Goal: Information Seeking & Learning: Learn about a topic

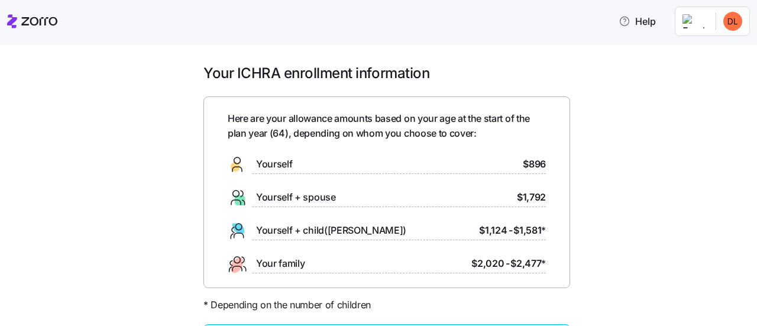
scroll to position [118, 0]
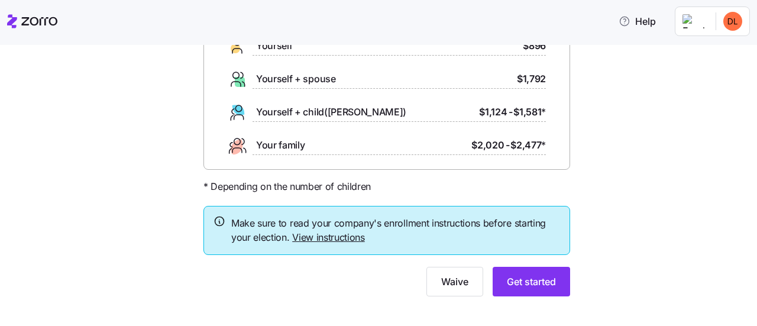
click at [315, 238] on link "View instructions" at bounding box center [328, 237] width 73 height 12
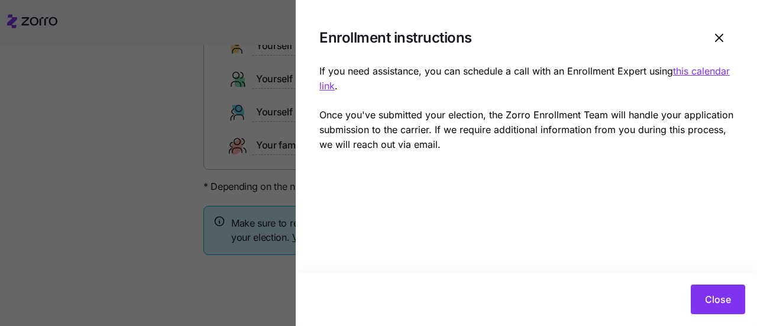
click at [721, 297] on span "Close" at bounding box center [718, 299] width 26 height 14
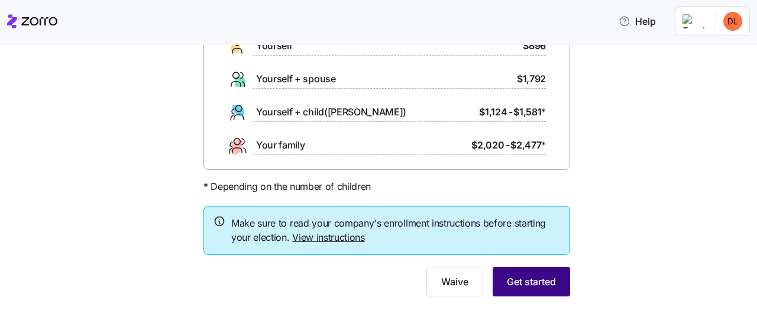
click at [542, 278] on span "Get started" at bounding box center [531, 281] width 49 height 14
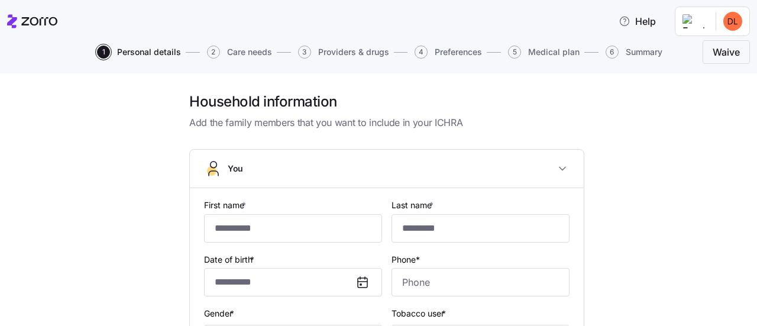
type input "****"
type input "******"
type input "[EMAIL_ADDRESS][DOMAIN_NAME]"
type input "**********"
checkbox input "true"
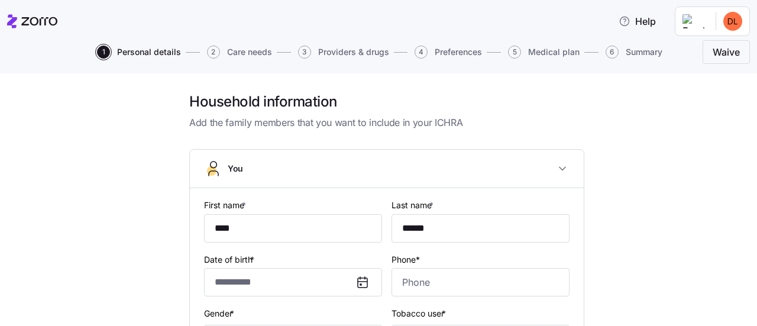
type input "**********"
type input "[PHONE_NUMBER]"
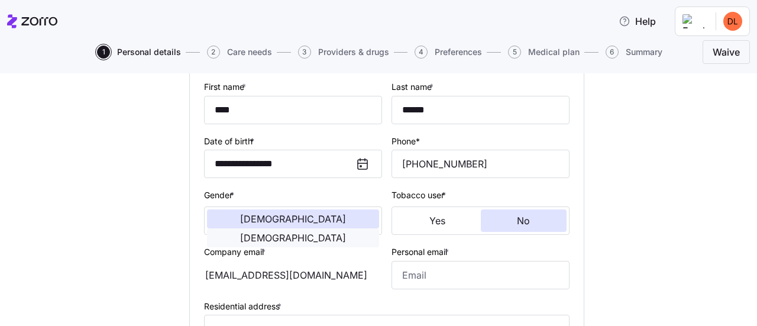
click at [333, 233] on span "[DEMOGRAPHIC_DATA]" at bounding box center [293, 237] width 106 height 9
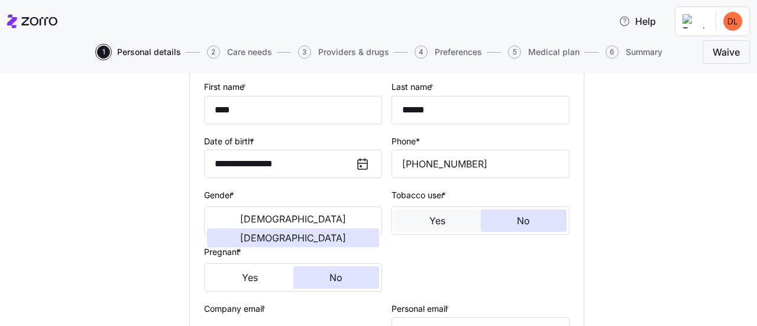
click at [442, 224] on button "Yes" at bounding box center [437, 220] width 86 height 22
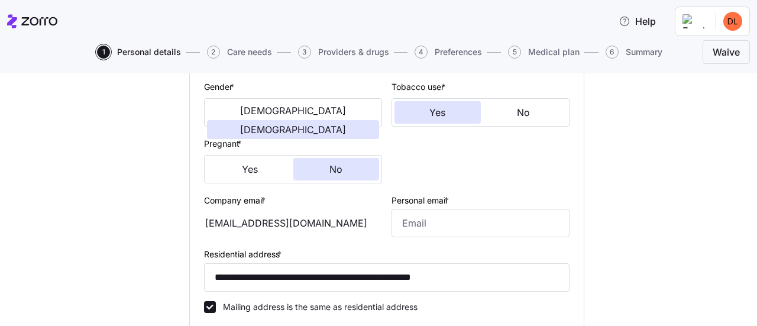
scroll to position [236, 0]
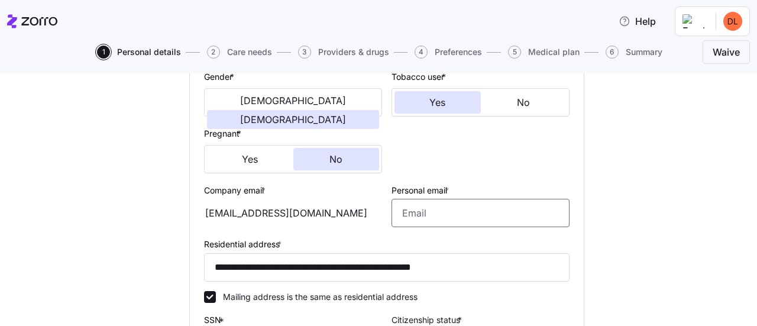
click at [403, 213] on input "Personal email *" at bounding box center [480, 213] width 178 height 28
type input "[EMAIL_ADDRESS][DOMAIN_NAME]"
click at [592, 217] on div "**********" at bounding box center [386, 204] width 707 height 696
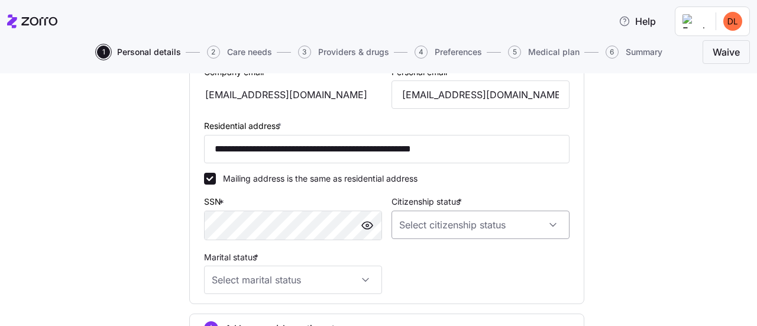
click at [551, 228] on input "Citizenship status *" at bounding box center [480, 224] width 178 height 28
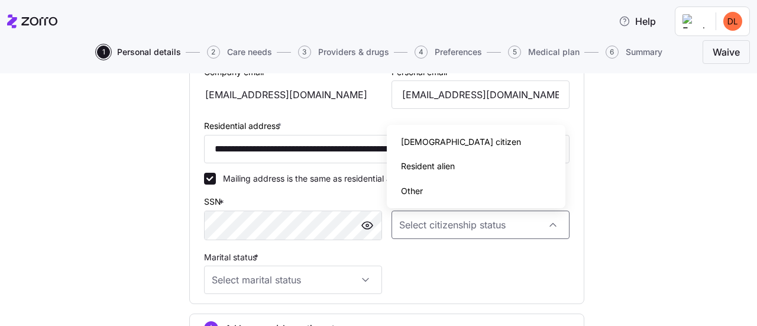
click at [439, 141] on span "[DEMOGRAPHIC_DATA] citizen" at bounding box center [461, 141] width 120 height 13
type input "[DEMOGRAPHIC_DATA] citizen"
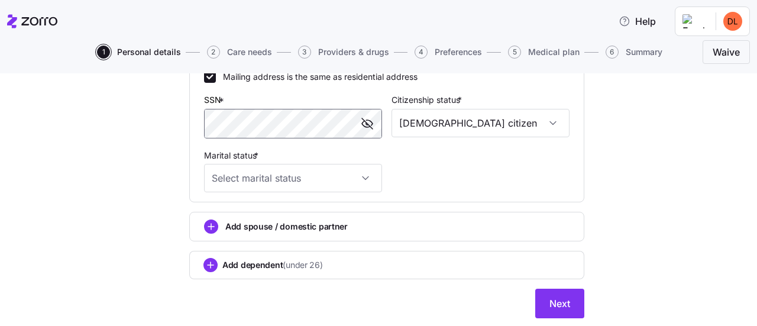
scroll to position [473, 0]
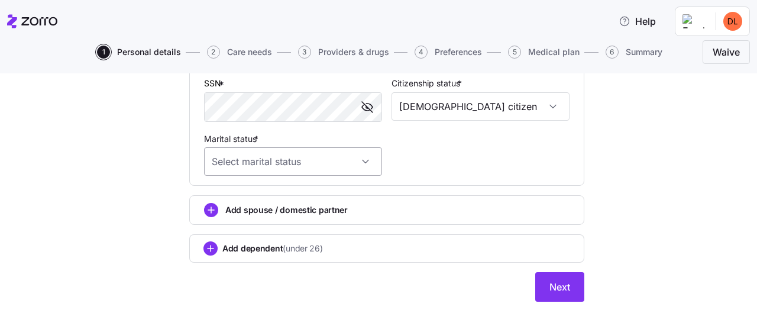
click at [363, 163] on input "Marital status *" at bounding box center [293, 161] width 178 height 28
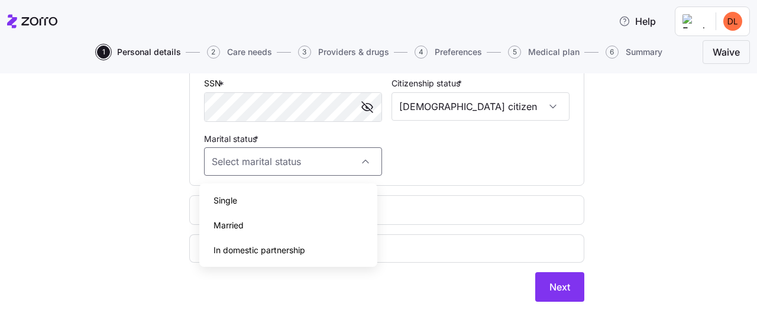
click at [226, 194] on span "Single" at bounding box center [225, 200] width 24 height 13
type input "Single"
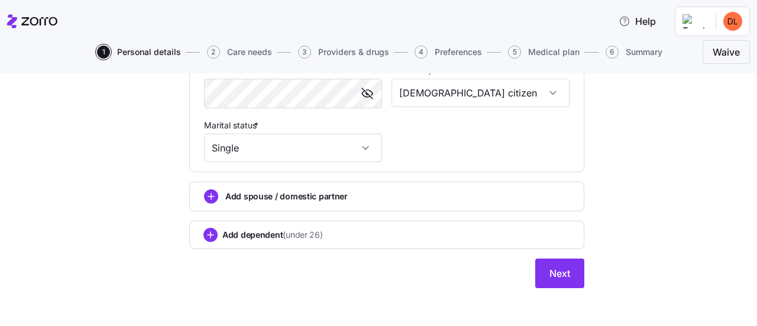
scroll to position [493, 0]
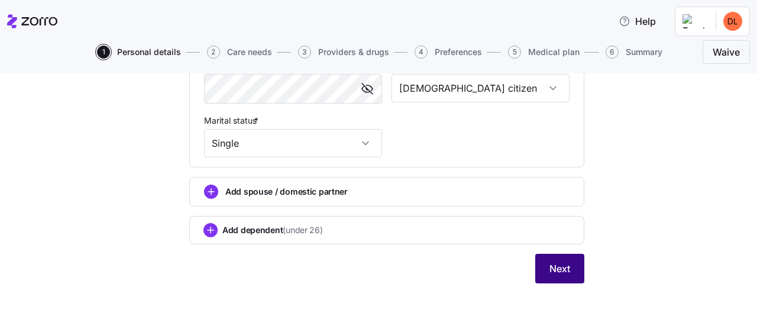
click at [550, 268] on span "Next" at bounding box center [559, 268] width 21 height 14
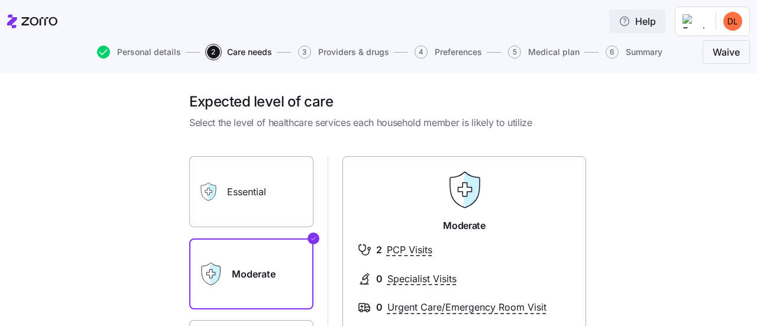
click at [653, 24] on span "Help" at bounding box center [636, 21] width 37 height 14
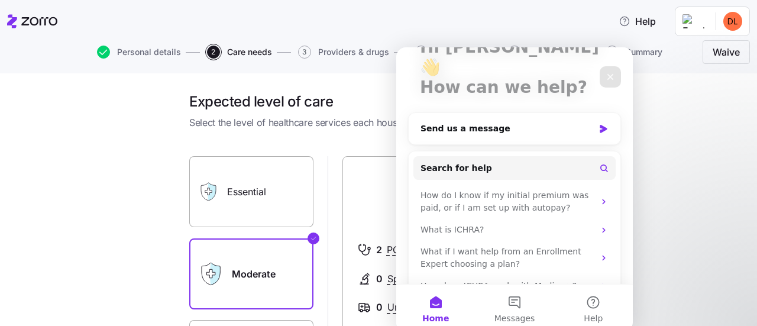
scroll to position [97, 0]
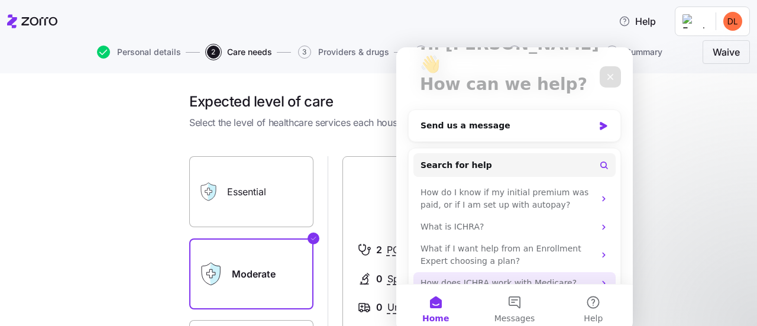
click at [471, 277] on div "How does ICHRA work with Medicare?" at bounding box center [507, 283] width 174 height 12
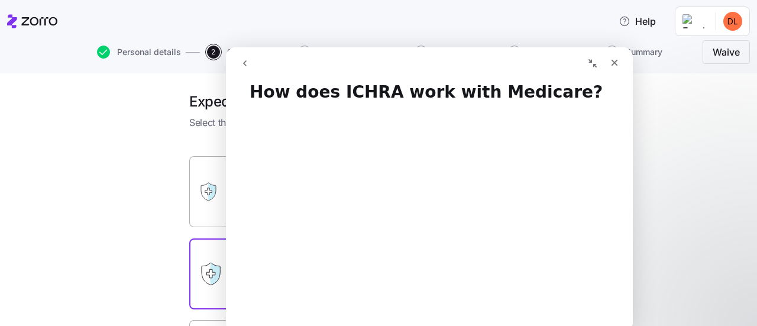
scroll to position [0, 0]
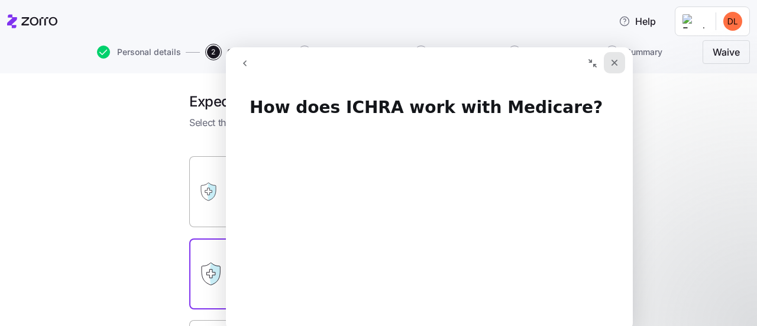
click at [619, 64] on div "Close" at bounding box center [614, 62] width 21 height 21
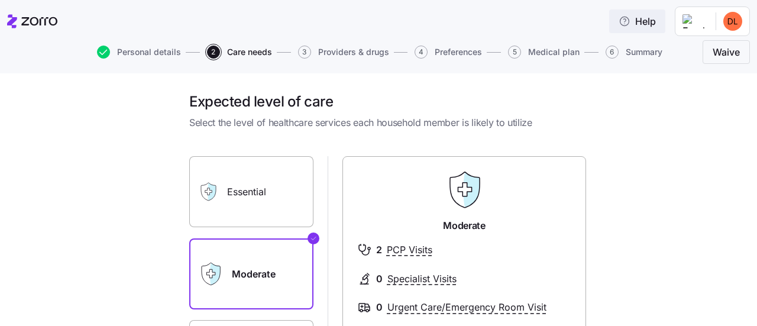
click at [654, 25] on span "Help" at bounding box center [636, 21] width 37 height 14
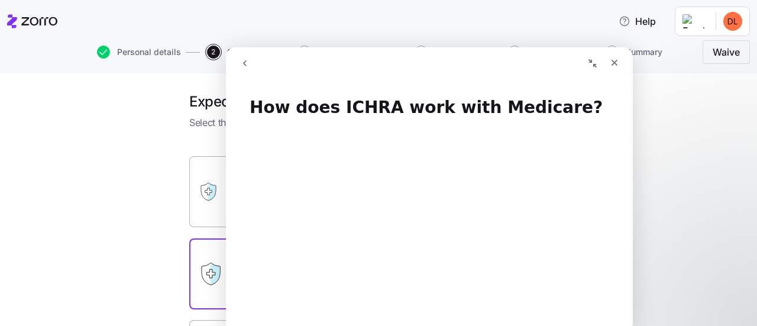
drag, startPoint x: 704, startPoint y: 146, endPoint x: 697, endPoint y: 142, distance: 8.2
drag, startPoint x: 617, startPoint y: 66, endPoint x: 843, endPoint y: 114, distance: 230.9
click at [617, 66] on icon "Close" at bounding box center [614, 62] width 9 height 9
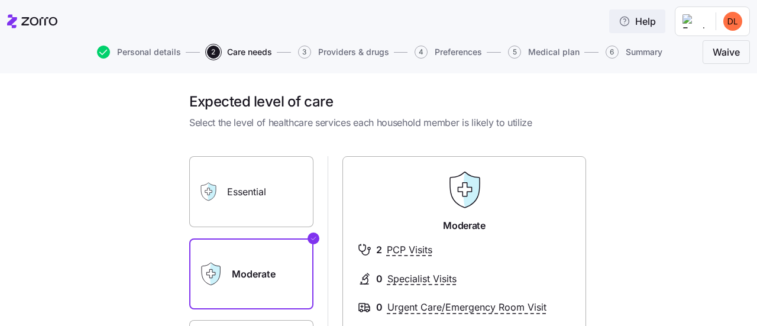
click at [630, 21] on icon "button" at bounding box center [624, 21] width 12 height 12
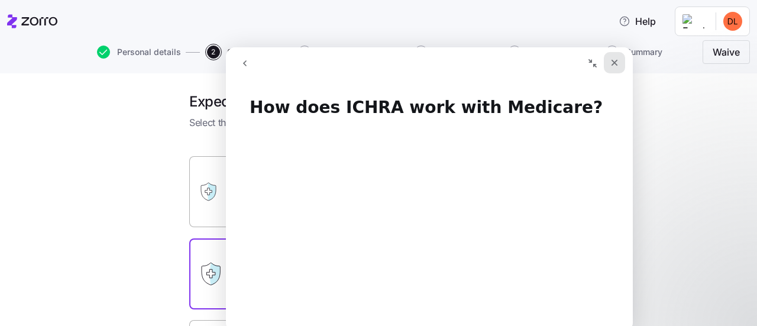
drag, startPoint x: 618, startPoint y: 61, endPoint x: 843, endPoint y: 109, distance: 230.2
click at [618, 61] on icon "Close" at bounding box center [614, 62] width 9 height 9
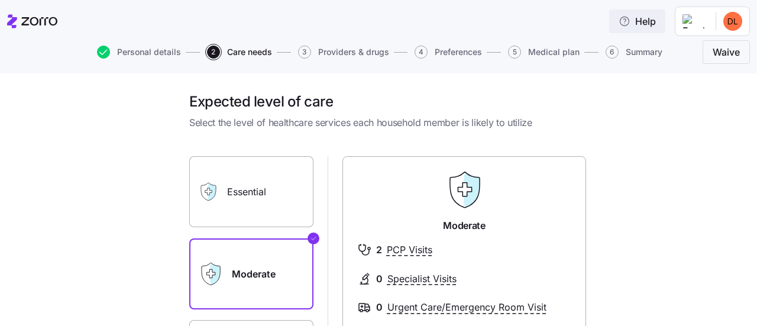
click at [652, 23] on span "Help" at bounding box center [636, 21] width 37 height 14
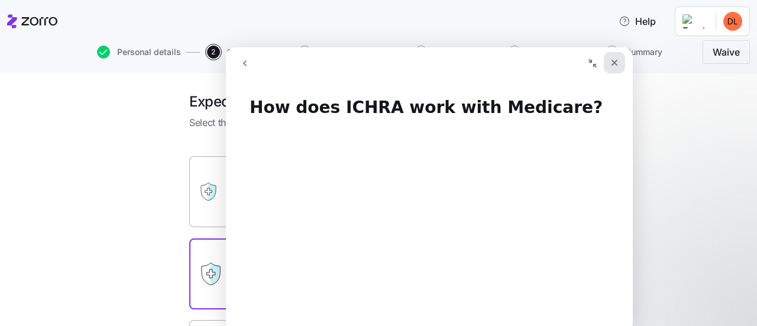
click at [616, 66] on icon "Close" at bounding box center [614, 62] width 9 height 9
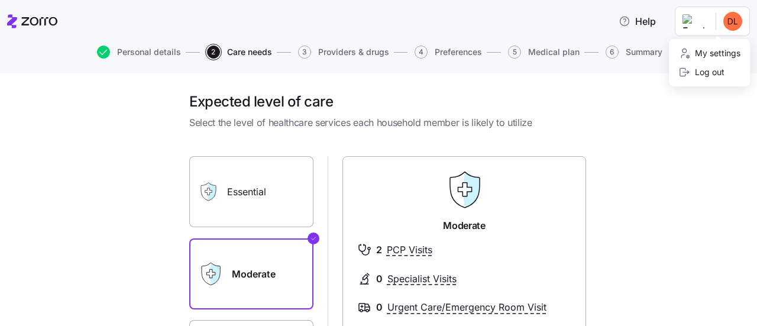
click at [717, 21] on html "Help Personal details 2 Care needs 3 Providers & drugs 4 Preferences 5 Medical …" at bounding box center [378, 159] width 757 height 319
click at [681, 152] on html "Help Personal details 2 Care needs 3 Providers & drugs 4 Preferences 5 Medical …" at bounding box center [378, 159] width 757 height 319
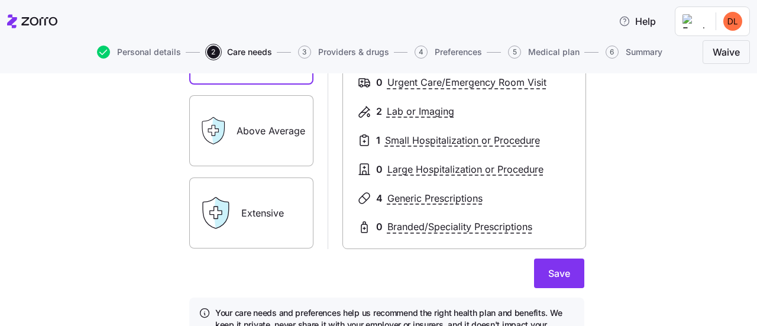
scroll to position [236, 0]
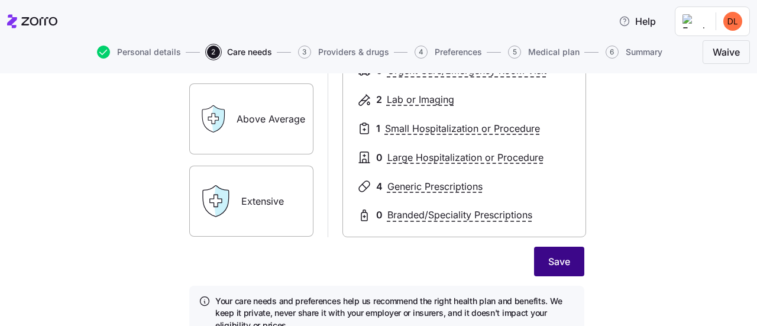
click at [552, 258] on span "Save" at bounding box center [559, 261] width 22 height 14
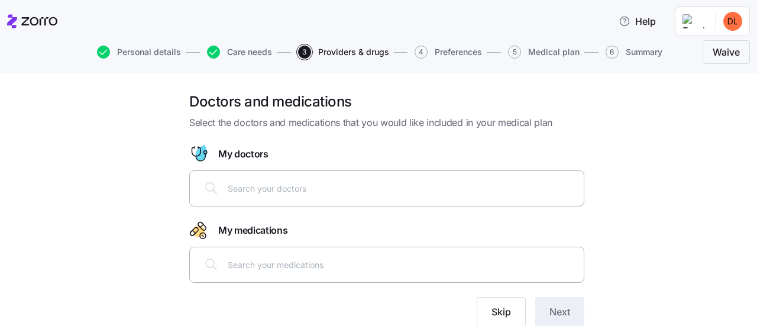
click at [238, 190] on input "text" at bounding box center [402, 188] width 349 height 13
type input "[PERSON_NAME]"
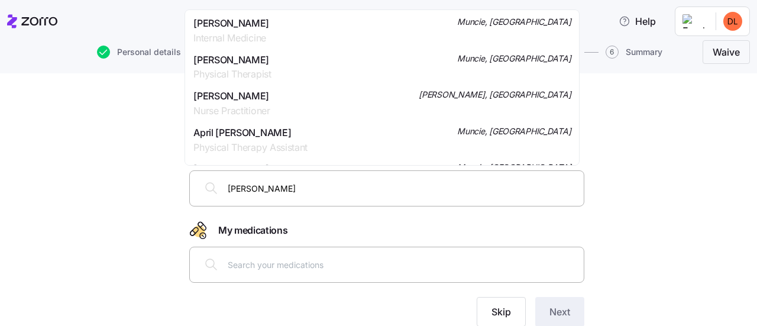
click at [247, 22] on span "[PERSON_NAME]" at bounding box center [231, 23] width 76 height 15
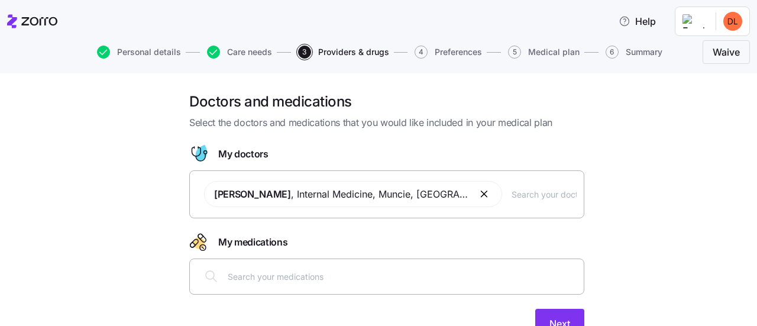
click at [511, 196] on input "text" at bounding box center [543, 193] width 65 height 13
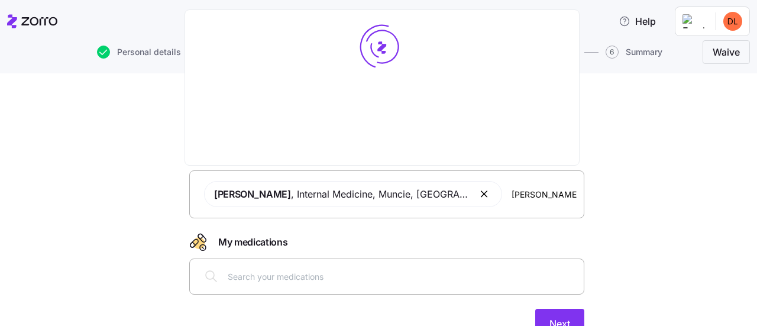
type input "[PERSON_NAME]"
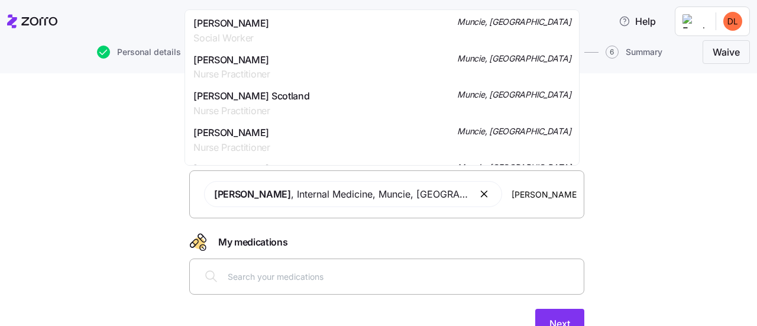
click at [238, 34] on span "Social Worker" at bounding box center [231, 38] width 76 height 15
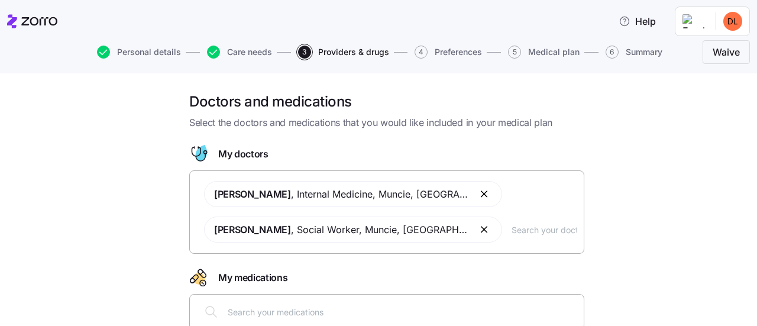
click at [478, 230] on button "button" at bounding box center [485, 229] width 14 height 14
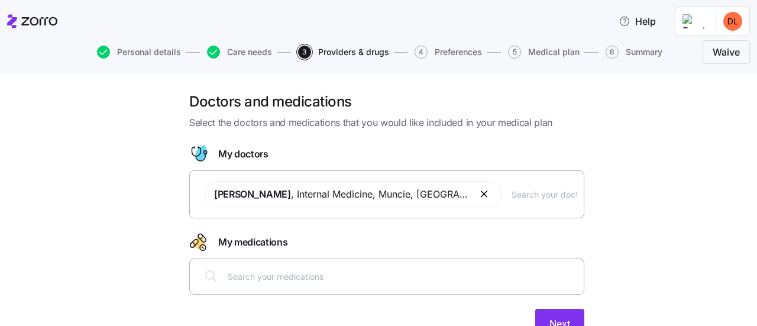
click at [511, 192] on input "text" at bounding box center [543, 193] width 65 height 13
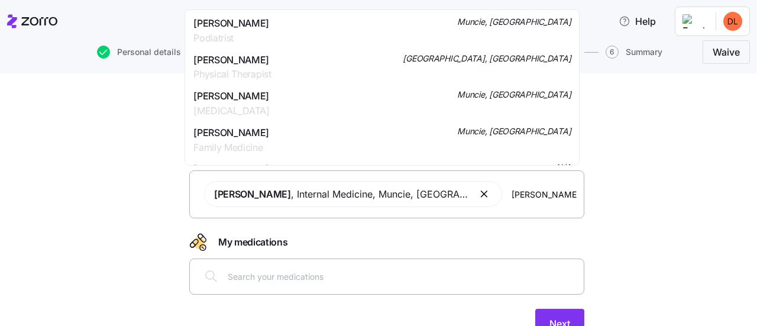
type input "[PERSON_NAME]"
click at [264, 35] on span "Internal Medicine" at bounding box center [238, 38] width 90 height 15
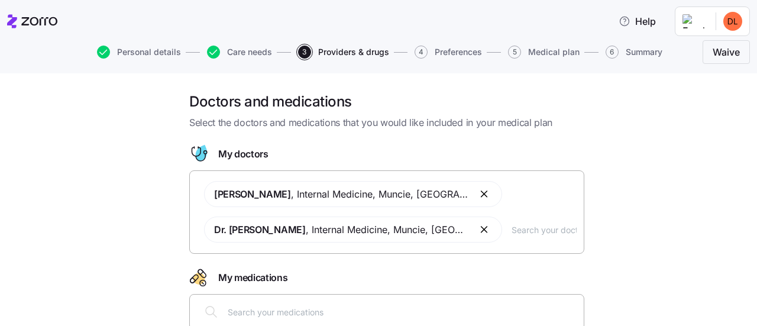
scroll to position [89, 0]
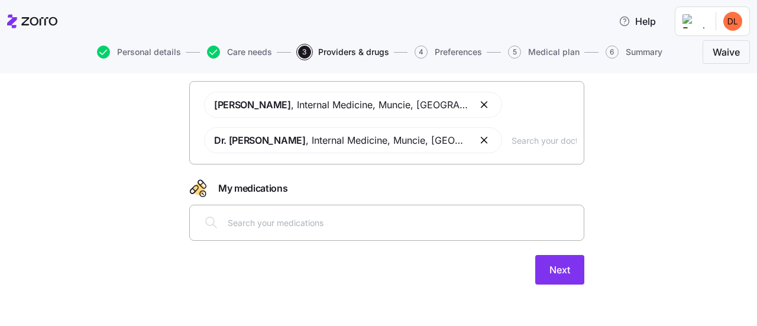
click at [278, 225] on input "text" at bounding box center [402, 222] width 349 height 13
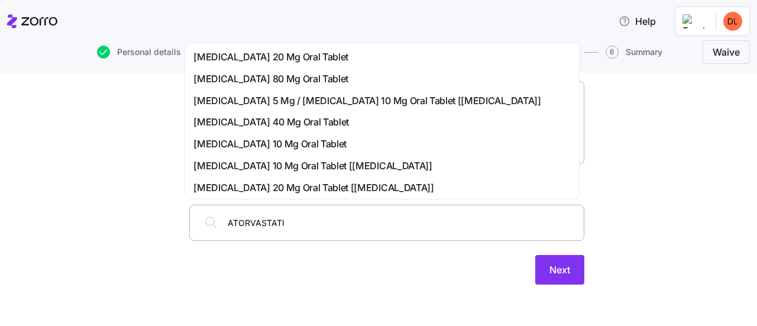
type input "[MEDICAL_DATA]"
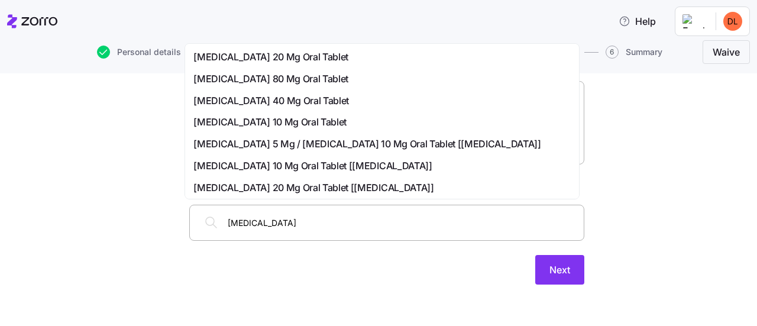
click at [294, 105] on span "[MEDICAL_DATA] 40 Mg Oral Tablet" at bounding box center [270, 100] width 155 height 15
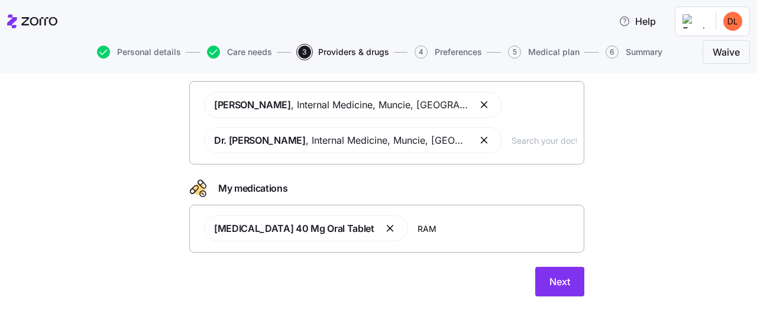
type input "RAMI"
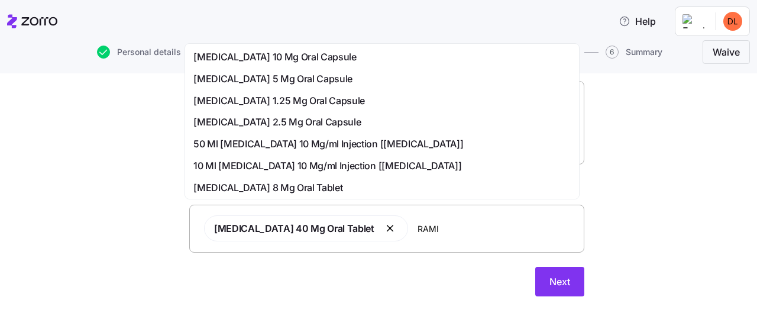
click at [231, 52] on span "[MEDICAL_DATA] 10 Mg Oral Capsule" at bounding box center [274, 57] width 163 height 15
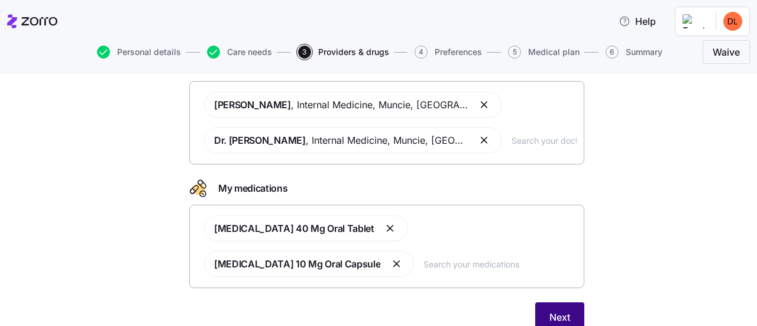
click at [568, 302] on button "Next" at bounding box center [559, 317] width 49 height 30
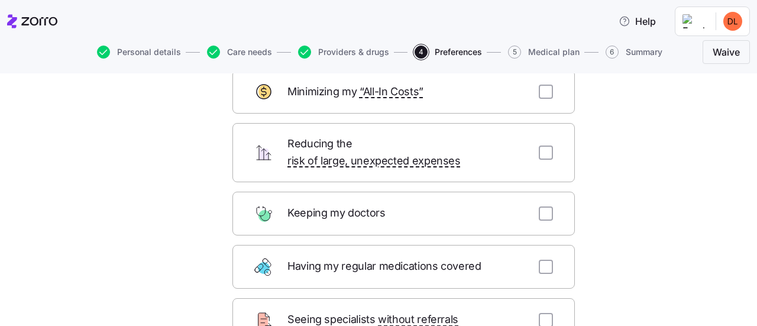
scroll to position [62, 0]
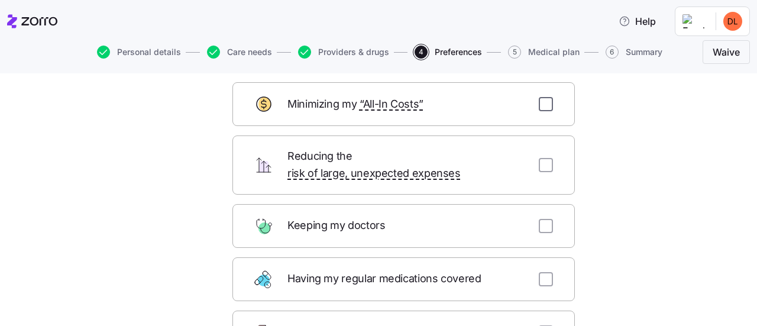
click at [541, 107] on input "checkbox" at bounding box center [546, 104] width 14 height 14
checkbox input "true"
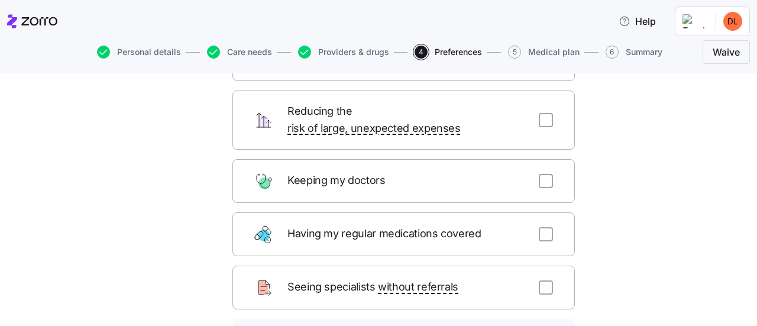
scroll to position [118, 0]
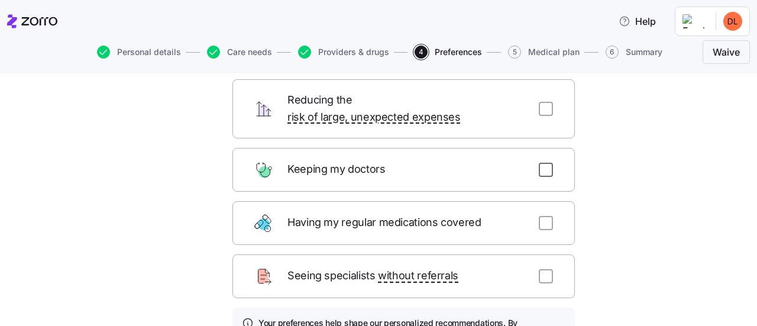
click at [544, 163] on input "checkbox" at bounding box center [546, 170] width 14 height 14
checkbox input "true"
click at [544, 269] on input "checkbox" at bounding box center [546, 276] width 14 height 14
checkbox input "true"
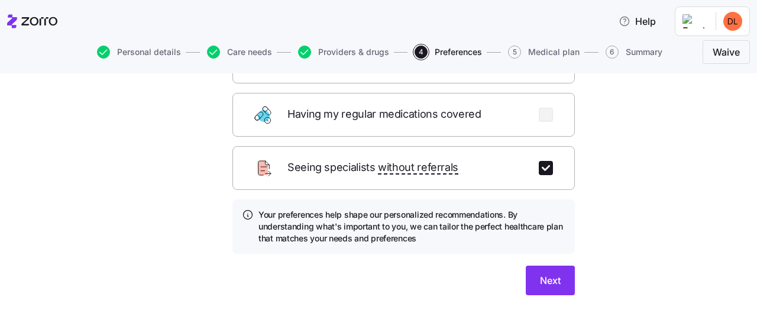
scroll to position [235, 0]
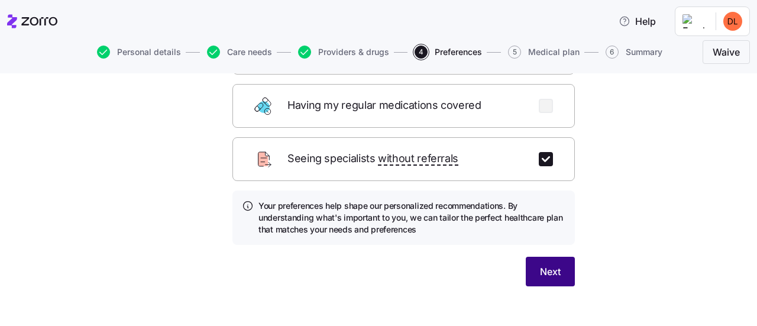
click at [546, 264] on span "Next" at bounding box center [550, 271] width 21 height 14
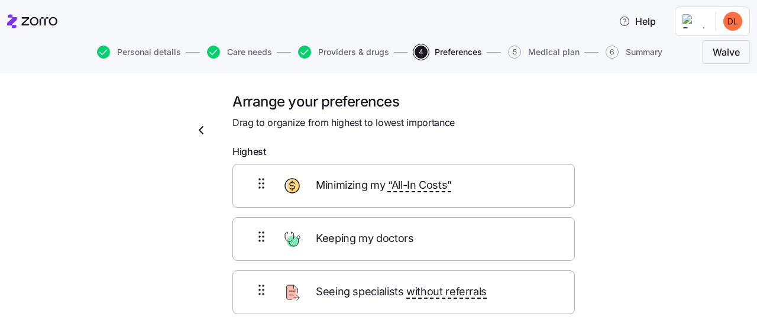
scroll to position [109, 0]
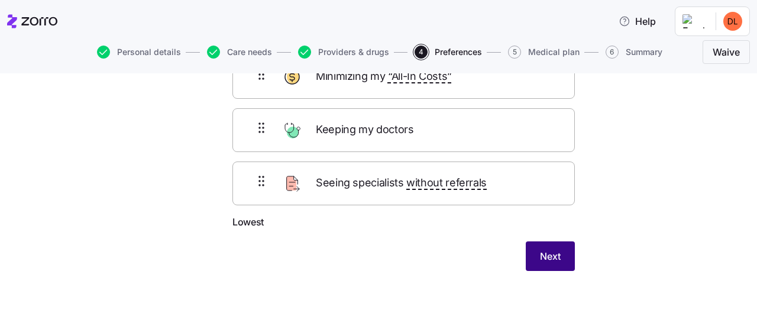
click at [534, 262] on button "Next" at bounding box center [550, 256] width 49 height 30
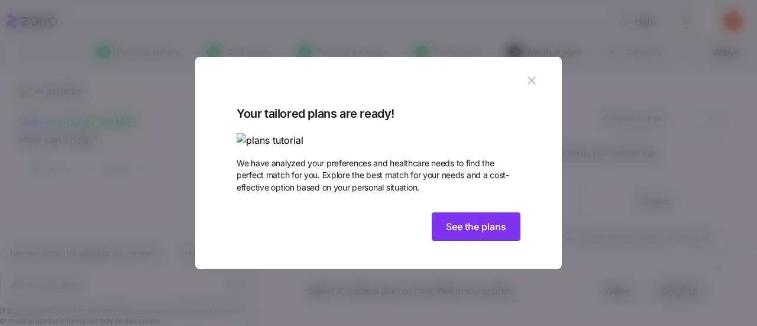
click at [439, 133] on img at bounding box center [378, 140] width 284 height 15
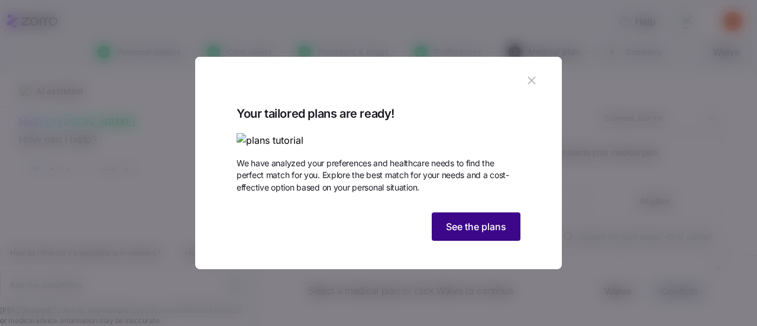
click at [492, 234] on span "See the plans" at bounding box center [476, 226] width 60 height 14
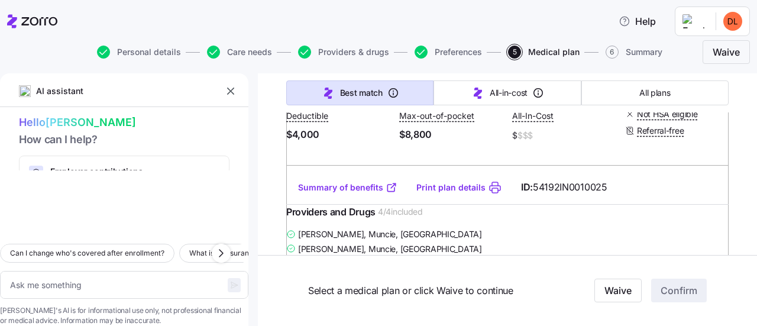
scroll to position [6034, 0]
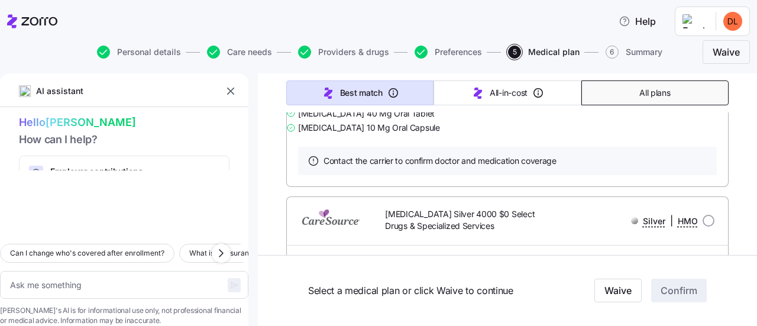
click at [644, 90] on span "All plans" at bounding box center [654, 93] width 31 height 12
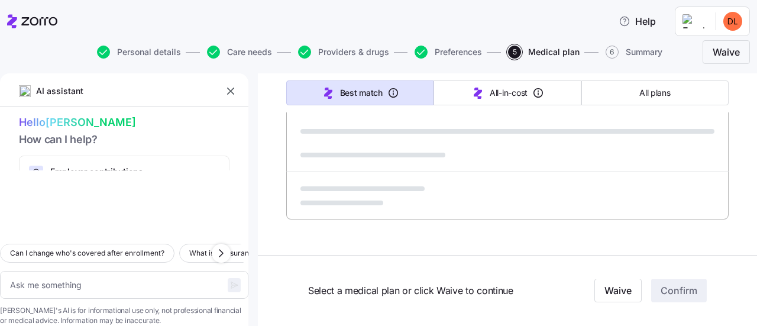
type textarea "x"
type input "Sorted by: Premium"
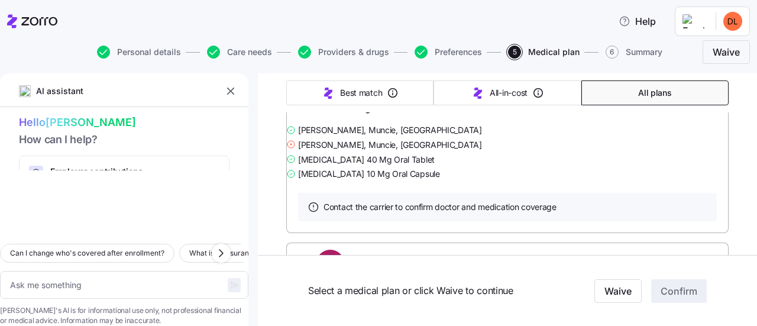
scroll to position [6864, 0]
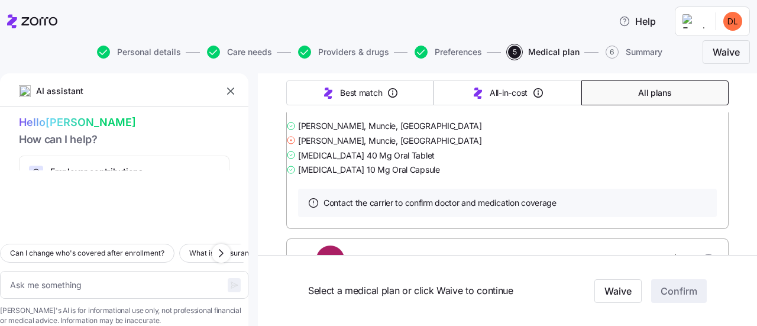
type textarea "x"
click at [703, 27] on html "Help Personal details Care needs Providers & drugs Preferences 5 Medical plan 6…" at bounding box center [378, 159] width 757 height 319
click at [708, 73] on div "Log out" at bounding box center [701, 72] width 46 height 13
